Goal: Check status: Check status

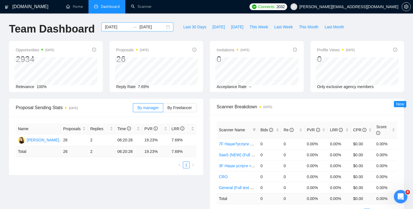
click at [163, 26] on div "[DATE] [DATE]" at bounding box center [137, 26] width 72 height 9
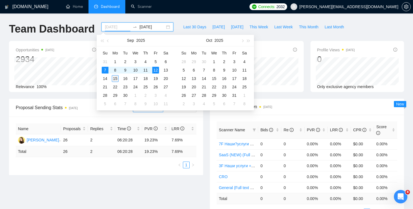
type input "[DATE]"
click at [117, 80] on div "15" at bounding box center [115, 78] width 7 height 7
type input "[DATE]"
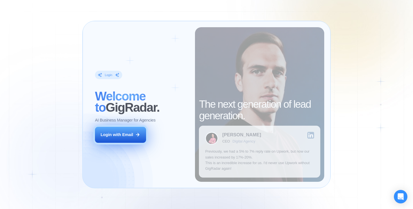
click at [115, 134] on div "Login with Email" at bounding box center [117, 135] width 33 height 6
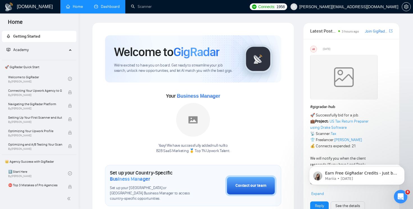
click at [110, 9] on link "Dashboard" at bounding box center [107, 6] width 26 height 5
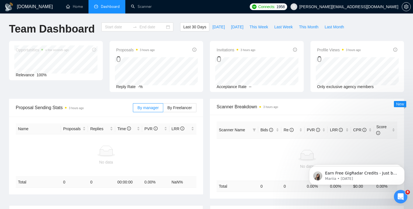
type input "2025-08-16"
type input "[DATE]"
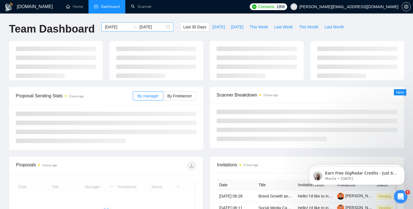
click at [165, 29] on div "2025-08-16 2025-09-15" at bounding box center [137, 26] width 72 height 9
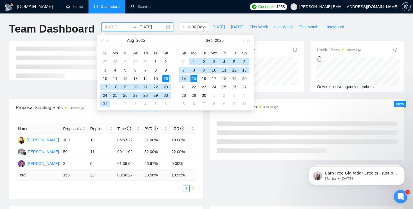
type input "[DATE]"
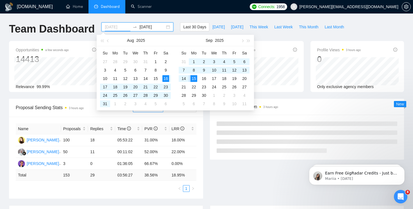
click at [194, 79] on div "15" at bounding box center [193, 78] width 7 height 7
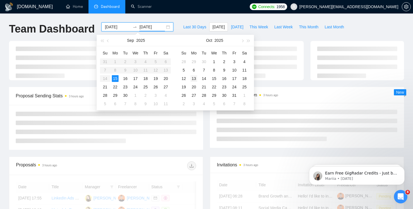
click at [194, 79] on div "13" at bounding box center [193, 78] width 7 height 7
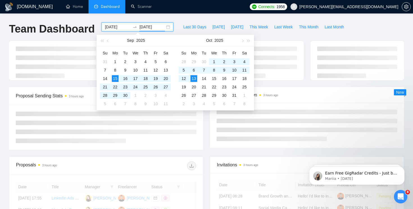
type input "2025-10-13"
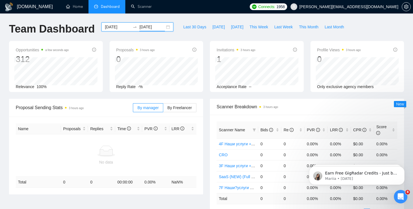
click at [164, 27] on div "2025-09-15 2025-10-13" at bounding box center [137, 26] width 72 height 9
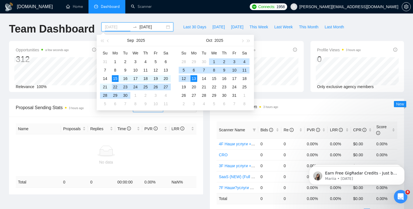
type input "[DATE]"
click at [114, 78] on div "15" at bounding box center [115, 78] width 7 height 7
type input "[DATE]"
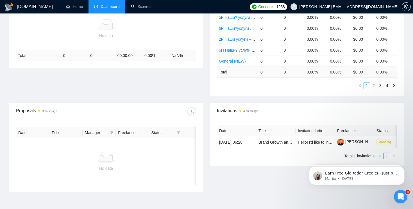
scroll to position [160, 0]
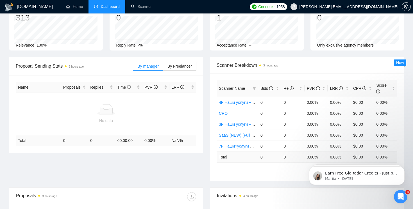
scroll to position [47, 0]
